Goal: Contribute content: Contribute content

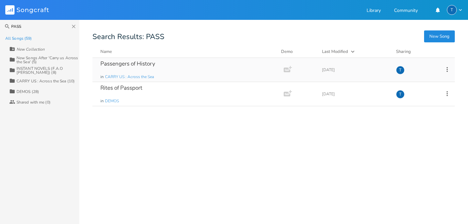
type input "PASS"
click at [189, 76] on div "Passengers of History in CARRY US : Across the Sea" at bounding box center [186, 70] width 173 height 24
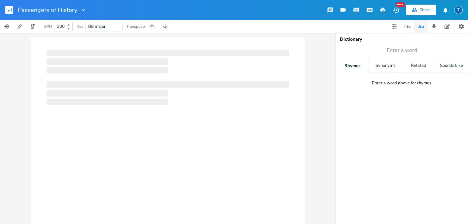
type input "100"
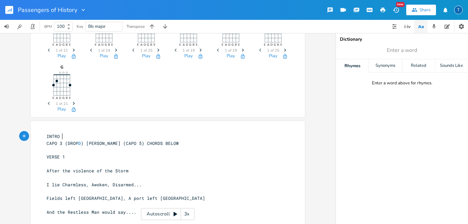
scroll to position [58, 0]
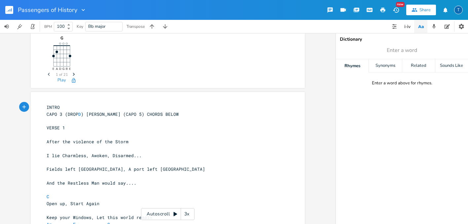
click at [47, 112] on span "CAPO 3 (DROP D ) ALEX (CAPO 5) CHORDS BELOW" at bounding box center [113, 114] width 132 height 6
type textarea "Greig Main"
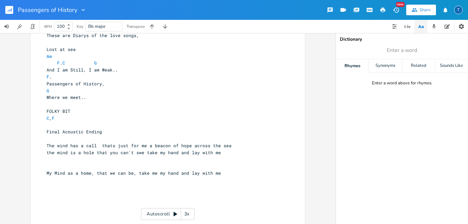
scroll to position [673, 0]
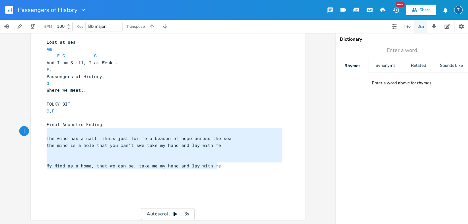
type textarea "Final Acoustic Ending The wind has a call thats just for me a beacon of hope ac…"
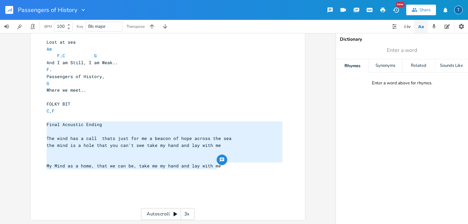
drag, startPoint x: 221, startPoint y: 167, endPoint x: 42, endPoint y: 124, distance: 184.1
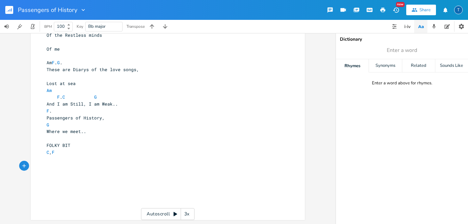
click at [88, 145] on pre "FOLKY BIT" at bounding box center [164, 145] width 239 height 7
click at [78, 150] on pre "C , F" at bounding box center [164, 152] width 239 height 7
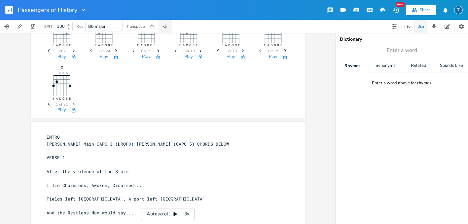
scroll to position [0, 0]
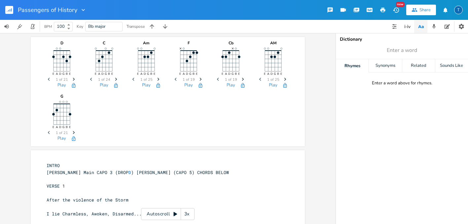
type textarea "End on hey!!!!"
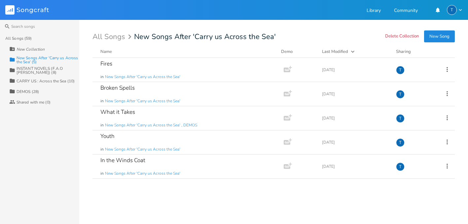
click at [432, 40] on button "New Song" at bounding box center [439, 36] width 31 height 12
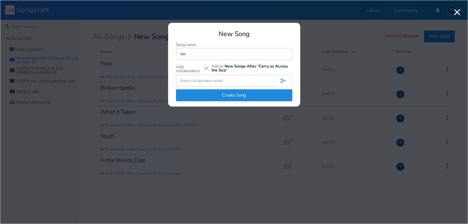
type input "U"
type input "Uintopia ( Vibe Song)"
click at [243, 94] on button "Create Song" at bounding box center [234, 95] width 116 height 12
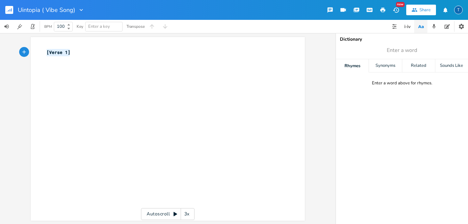
drag, startPoint x: 78, startPoint y: 52, endPoint x: 43, endPoint y: 51, distance: 34.4
click at [45, 51] on pre "[Verse 1]" at bounding box center [164, 52] width 239 height 7
type textarea "Vibe Jam Song.."
click at [11, 8] on icon "button" at bounding box center [11, 9] width 1 height 3
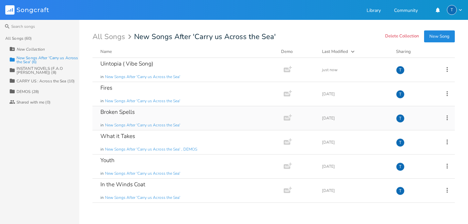
click at [143, 115] on div "Broken Spells in New Songs After 'Carry us Across the Sea'" at bounding box center [186, 118] width 173 height 24
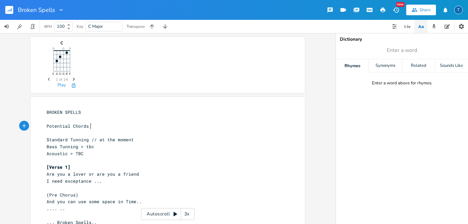
scroll to position [0, 35]
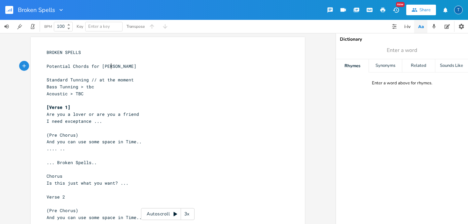
type textarea "Potential Chords for [PERSON_NAME]"
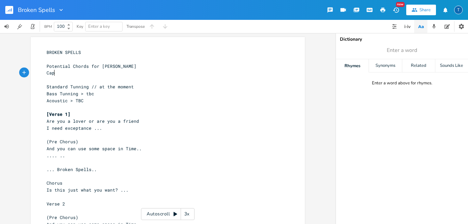
type textarea "Cap"
type textarea "o 4"
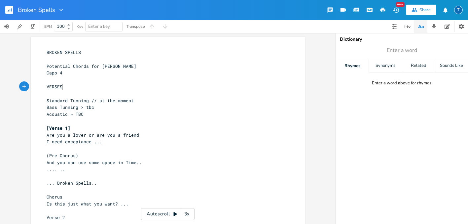
type textarea "VERSES"
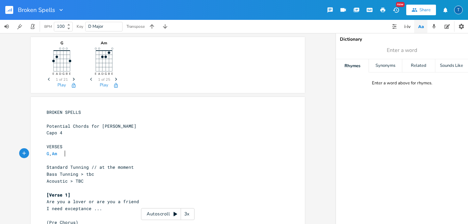
scroll to position [0, 17]
type textarea "G , Am E"
click at [69, 180] on li "E7" at bounding box center [73, 181] width 20 height 7
type textarea "E"
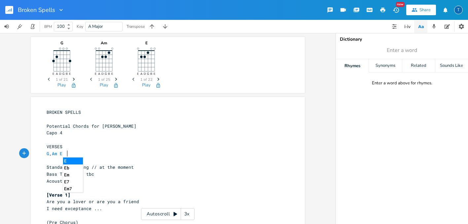
click at [72, 189] on li "Em7" at bounding box center [73, 188] width 20 height 7
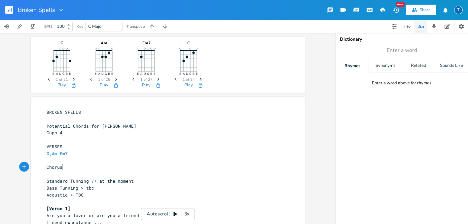
type textarea "Chorus"
type textarea "es"
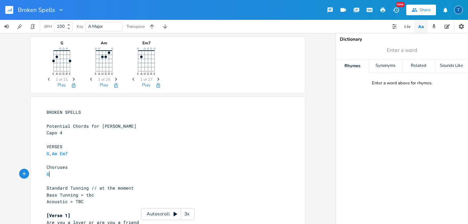
scroll to position [0, 3]
type textarea "G"
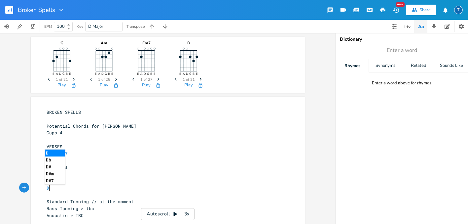
scroll to position [0, 4]
type textarea "D ,, C"
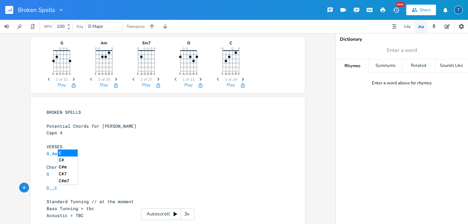
click at [55, 190] on span "D ,, C" at bounding box center [52, 188] width 11 height 6
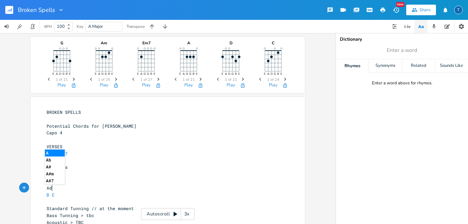
scroll to position [0, 8]
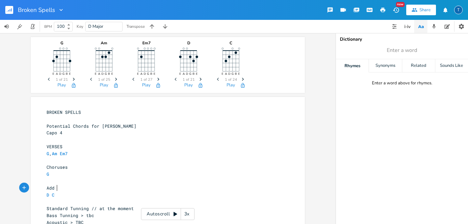
type textarea "Add i"
type textarea "ional"
click at [8, 10] on rect "button" at bounding box center [9, 10] width 8 height 8
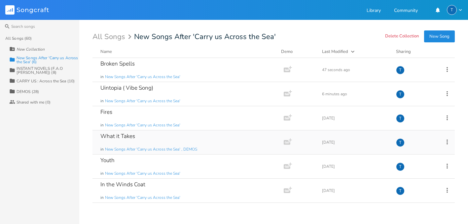
click at [135, 135] on div "What it Takes in New Songs After 'Carry us Across the Sea' , DEMOS" at bounding box center [186, 142] width 173 height 24
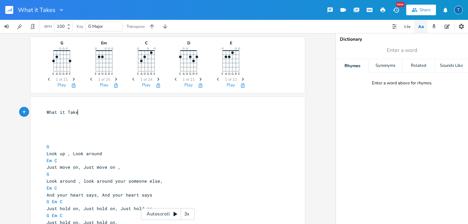
type textarea "What it Takes"
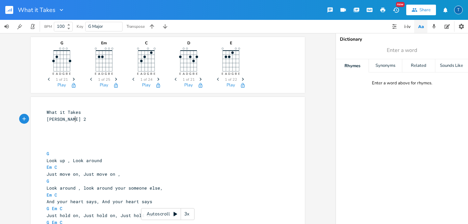
type textarea "[PERSON_NAME] 2"
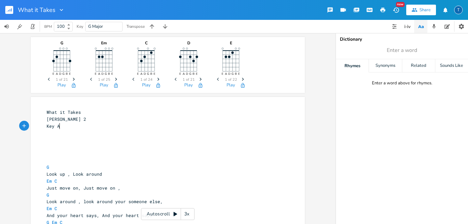
type textarea "Key A"
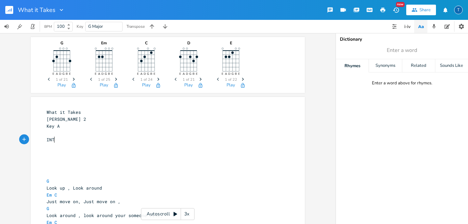
scroll to position [0, 10]
type textarea "INTRO"
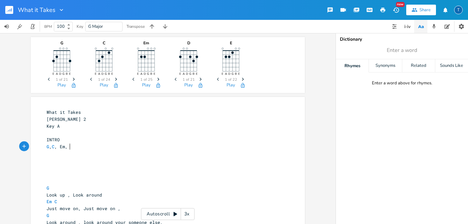
scroll to position [0, 19]
type textarea "G, C, Em, c"
type textarea "C"
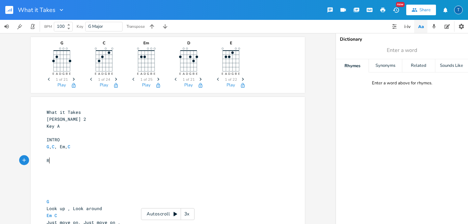
scroll to position [0, 3]
type textarea "Riff"
type textarea "F"
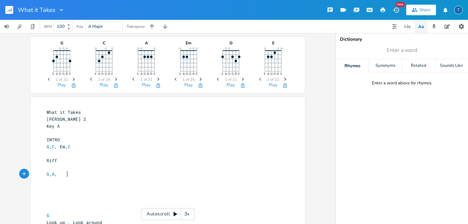
scroll to position [0, 16]
type textarea "G , A , C"
type textarea "G , A, E"
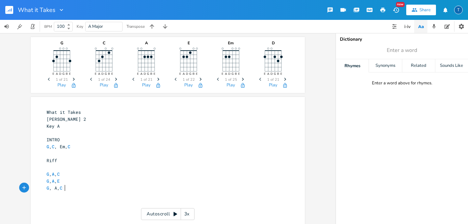
type textarea "G, A, C"
type textarea "Em , c"
type textarea "c"
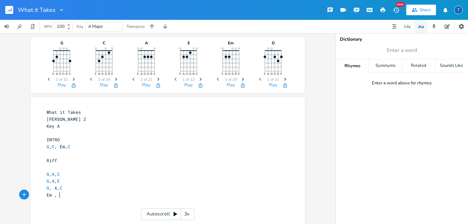
scroll to position [0, 2]
type textarea "C, G"
type textarea "Verses"
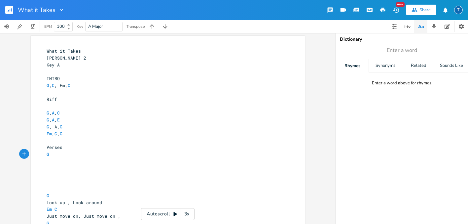
scroll to position [62, 0]
type textarea "G C"
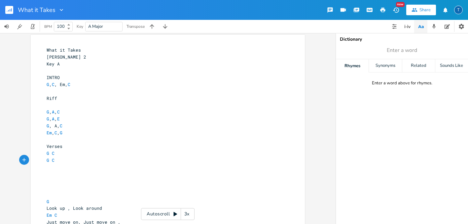
scroll to position [0, 12]
type textarea "G C Dm"
type textarea "Pre"
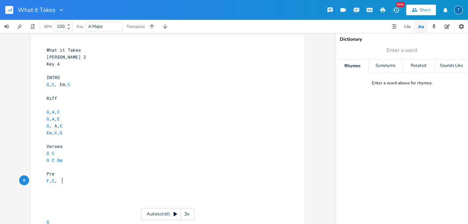
scroll to position [0, 10]
type textarea "F, C , G"
type textarea "F,C , D"
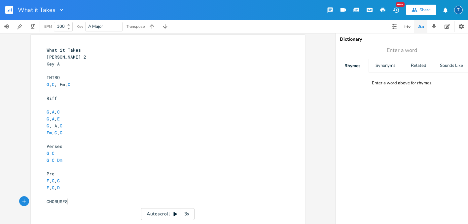
type textarea "CHORUSES"
type textarea "G, A"
type textarea ", C"
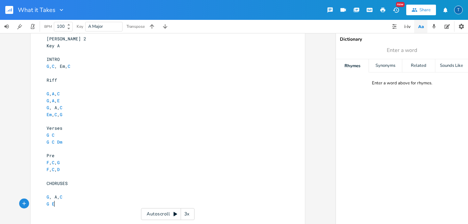
scroll to position [0, 7]
type textarea "G E"
click at [58, 182] on li "Em" at bounding box center [60, 182] width 20 height 7
type textarea "C"
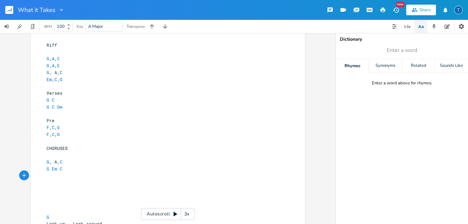
scroll to position [198, 0]
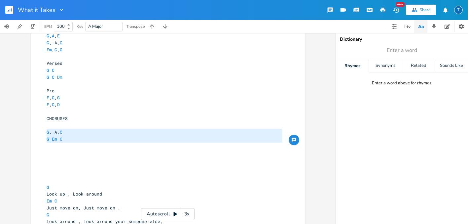
drag, startPoint x: 85, startPoint y: 143, endPoint x: 45, endPoint y: 131, distance: 42.0
type textarea "​G, A, C G Em C"
click at [74, 141] on pre "G Em C" at bounding box center [164, 138] width 239 height 7
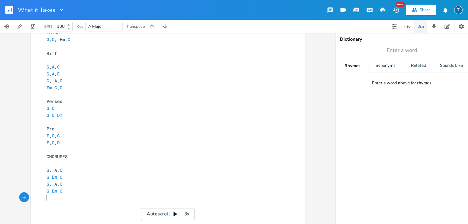
scroll to position [160, 0]
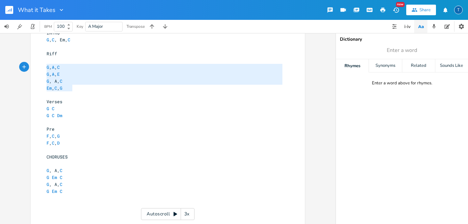
type textarea "Riff G , A , C G , A, E G, A, C Em , C, G"
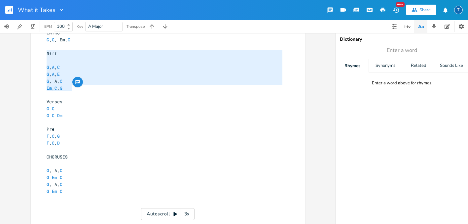
drag, startPoint x: 82, startPoint y: 88, endPoint x: 42, endPoint y: 54, distance: 52.8
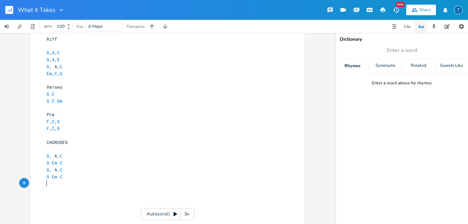
click at [93, 181] on pre "​" at bounding box center [164, 183] width 239 height 7
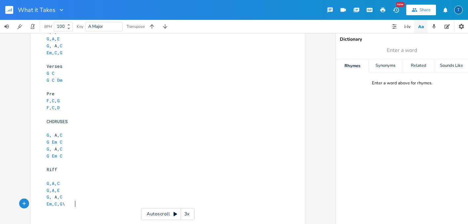
scroll to position [0, 1]
type textarea "\]"
click at [79, 167] on pre "Riff" at bounding box center [164, 169] width 239 height 7
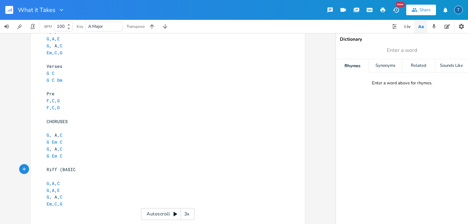
type textarea "(BASIC)"
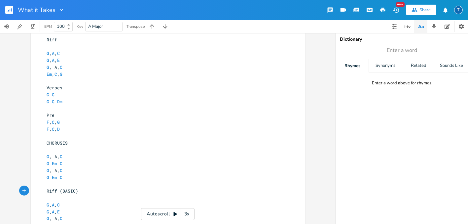
scroll to position [161, 0]
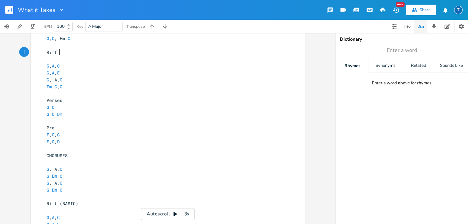
click at [82, 52] on pre "Riff" at bounding box center [164, 52] width 239 height 7
type textarea "(BASS)"
type textarea "IC)"
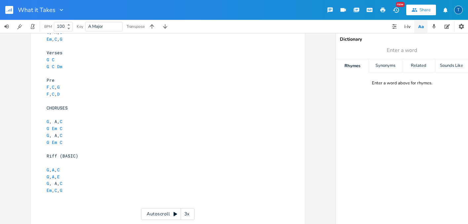
scroll to position [233, 0]
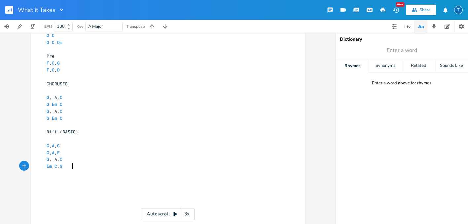
click at [97, 166] on pre "Em , C , G" at bounding box center [164, 166] width 239 height 7
type textarea "Guiatrs"
type textarea "ya"
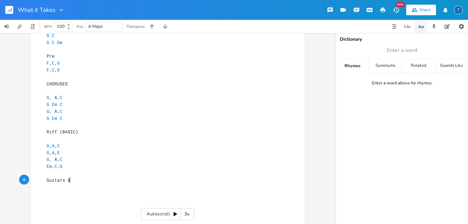
type textarea "tars &"
type textarea "Be"
type textarea "reak"
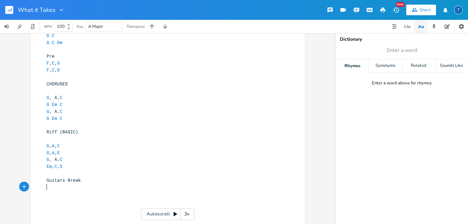
type textarea "G"
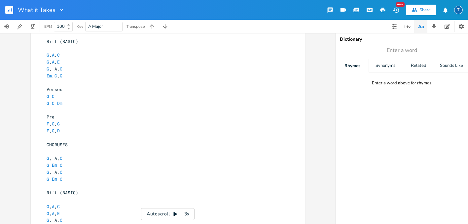
scroll to position [156, 0]
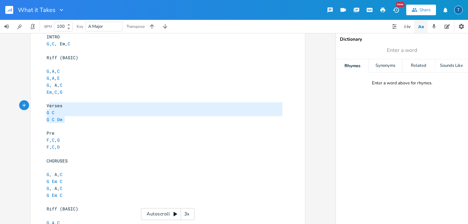
type textarea "Verses G C G C Dm"
drag, startPoint x: 87, startPoint y: 122, endPoint x: 44, endPoint y: 105, distance: 46.1
click at [101, 148] on pre "F , C , D" at bounding box center [164, 146] width 239 height 7
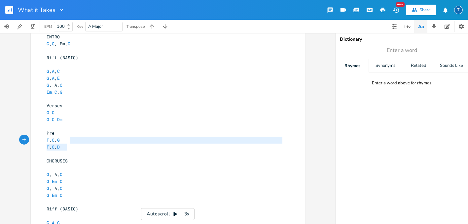
type textarea "Pre F, C , G F,C , D"
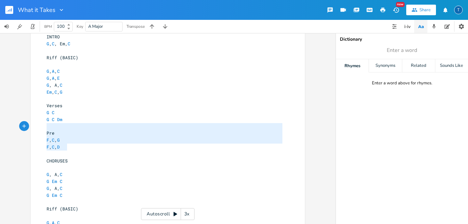
drag, startPoint x: 101, startPoint y: 148, endPoint x: 70, endPoint y: 129, distance: 36.7
click at [106, 154] on pre "​" at bounding box center [164, 153] width 239 height 7
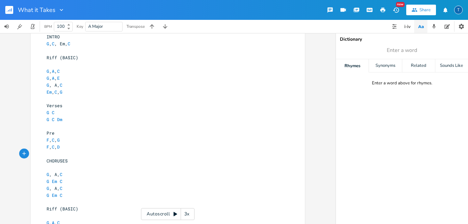
type textarea "F,C , D"
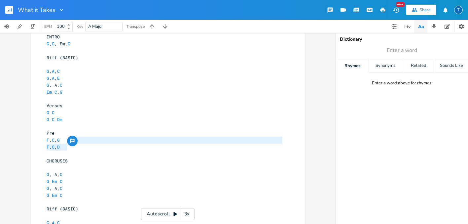
drag, startPoint x: 101, startPoint y: 143, endPoint x: 79, endPoint y: 144, distance: 22.2
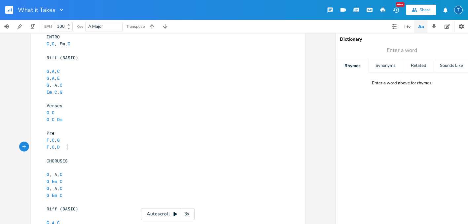
click at [96, 150] on pre "F , C , D" at bounding box center [164, 146] width 239 height 7
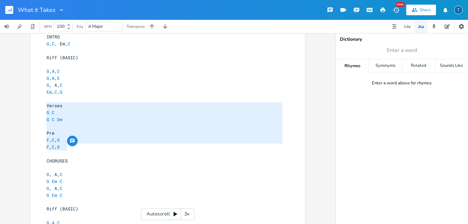
drag, startPoint x: 90, startPoint y: 147, endPoint x: 42, endPoint y: 107, distance: 62.9
type textarea "​Verses G C G C Dm [PERSON_NAME] F, C , [PERSON_NAME],C , D"
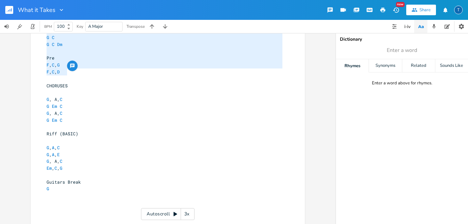
scroll to position [234, 0]
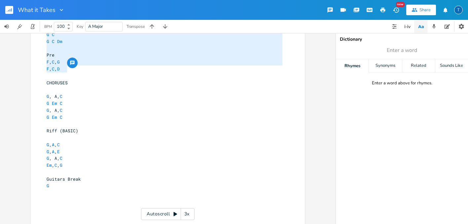
click at [108, 177] on pre "Guitars Break" at bounding box center [164, 178] width 239 height 7
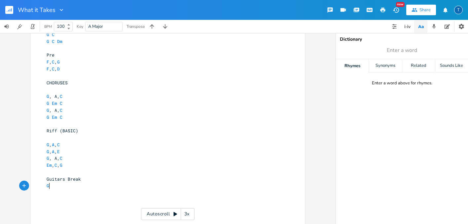
click at [100, 184] on pre "G" at bounding box center [164, 185] width 239 height 7
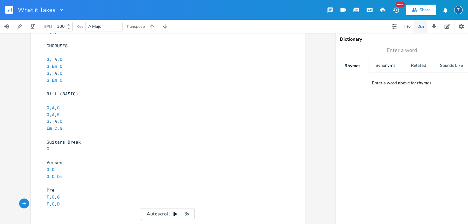
click at [74, 191] on pre "Pre" at bounding box center [164, 189] width 239 height 7
type textarea "(OE"
type textarea "R STRA"
type textarea "STRAIF"
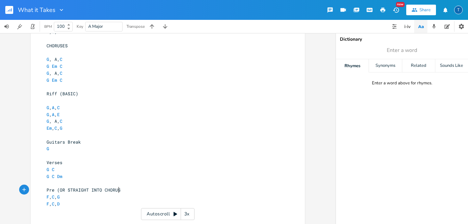
type textarea "GHT INTO CHORUS"
type textarea ")"
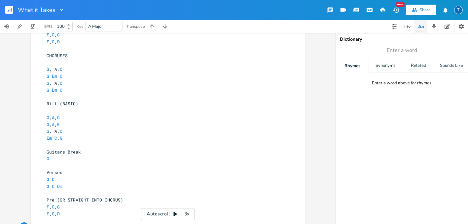
scroll to position [233, 0]
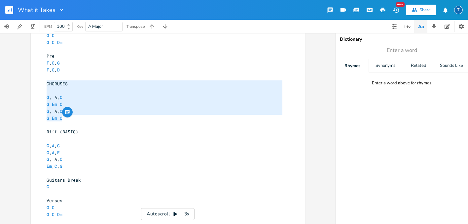
drag, startPoint x: 71, startPoint y: 117, endPoint x: 40, endPoint y: 85, distance: 44.9
type textarea "​CHORUSES G, A, C G Em C G, A, C G Em C"
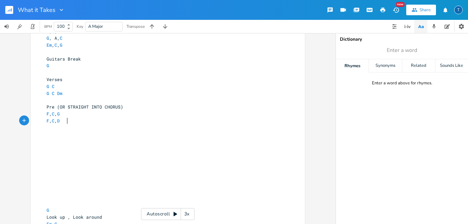
click at [93, 119] on pre "F , C , D" at bounding box center [164, 120] width 239 height 7
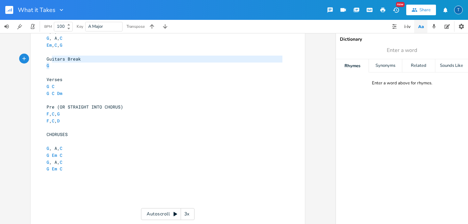
type textarea "Guitars Break G"
drag, startPoint x: 81, startPoint y: 67, endPoint x: 45, endPoint y: 60, distance: 37.1
click at [45, 60] on div "3 What it Takes 4 [PERSON_NAME] 2 2 Key A ​ 2 INTRO G , C , Em, C ​ 3 Riff (BAS…" at bounding box center [164, 220] width 239 height 825
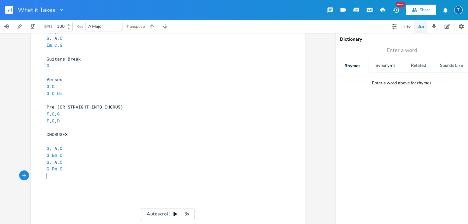
click at [84, 178] on pre "​" at bounding box center [164, 175] width 239 height 7
paste textarea
type textarea "Outro"
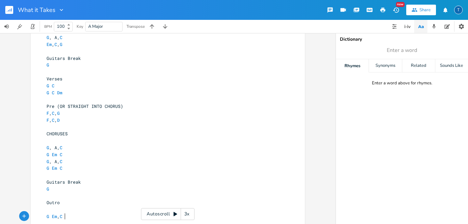
type textarea "G Em, C"
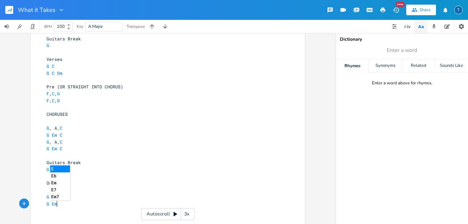
scroll to position [0, 12]
type textarea "G Em C"
type textarea "G,GF"
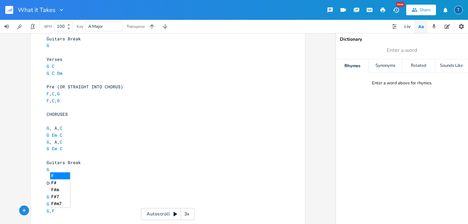
type textarea "F"
click at [59, 188] on li "F#m" at bounding box center [60, 189] width 20 height 7
type textarea ", EM="
type textarea "m"
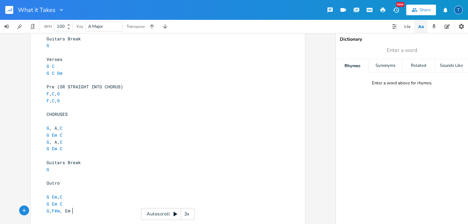
scroll to position [0, 5]
type textarea "C"
drag, startPoint x: 74, startPoint y: 203, endPoint x: 45, endPoint y: 202, distance: 29.1
click at [45, 202] on pre "G Em C" at bounding box center [164, 203] width 239 height 7
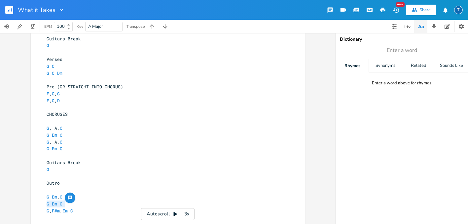
type textarea "​G Em C"
click at [104, 211] on pre "G , F#m , Em C" at bounding box center [164, 210] width 239 height 7
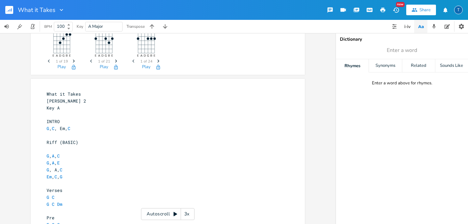
scroll to position [64, 0]
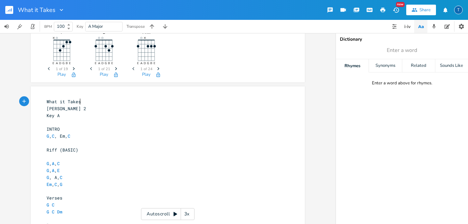
click at [100, 101] on pre "What it Takes" at bounding box center [164, 101] width 239 height 7
type textarea "(ALL ROUGH)"
